Goal: Navigation & Orientation: Find specific page/section

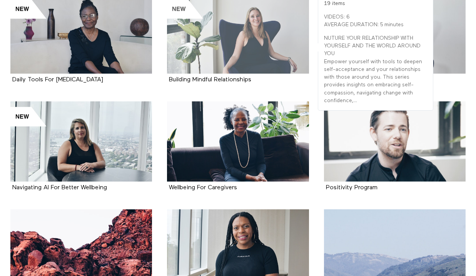
scroll to position [710, 0]
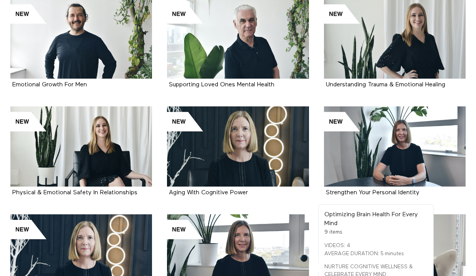
scroll to position [167, 0]
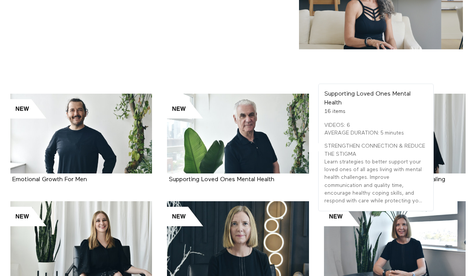
scroll to position [76, 0]
